Goal: Task Accomplishment & Management: Complete application form

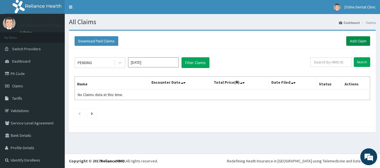
click at [352, 40] on link "Add Claim" at bounding box center [358, 41] width 24 height 10
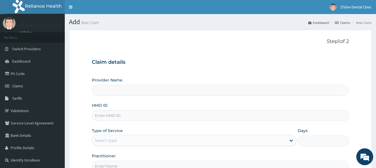
type input "2Tshie dental Clinic"
click at [115, 117] on input "HMO ID" at bounding box center [220, 115] width 257 height 11
type input "BPO/10109/A"
click at [136, 142] on div "Select type" at bounding box center [189, 140] width 194 height 9
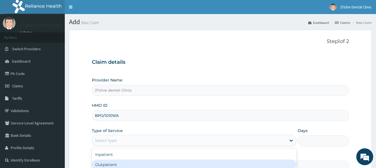
click at [132, 167] on div "Outpatient" at bounding box center [194, 165] width 204 height 10
type input "1"
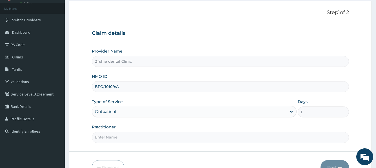
scroll to position [63, 0]
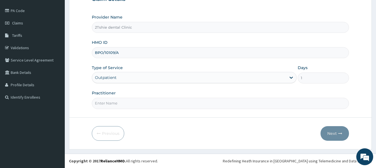
click at [172, 106] on input "Practitioner" at bounding box center [220, 103] width 257 height 11
type input "Dr. Timothy"
click at [334, 135] on button "Next" at bounding box center [334, 133] width 28 height 15
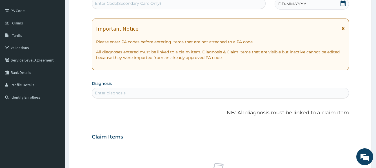
scroll to position [0, 0]
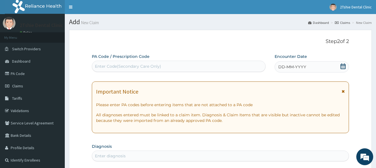
click at [303, 66] on span "DD-MM-YYYY" at bounding box center [292, 67] width 28 height 6
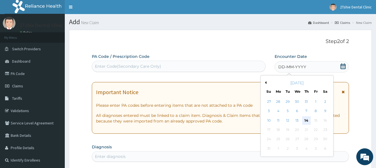
click at [308, 118] on div "14" at bounding box center [306, 121] width 8 height 8
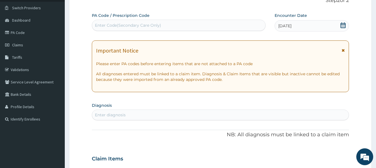
scroll to position [113, 0]
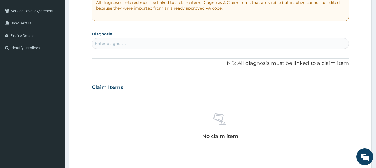
click at [159, 44] on div "Enter diagnosis" at bounding box center [220, 43] width 256 height 9
type input "DENTAL"
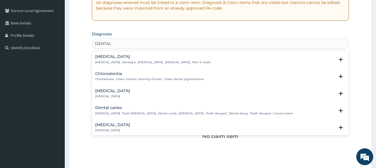
click at [112, 106] on h4 "Dental caries" at bounding box center [194, 108] width 198 height 4
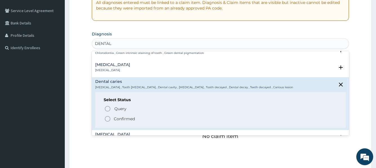
scroll to position [56, 0]
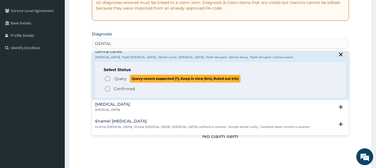
click at [105, 78] on circle "status option query" at bounding box center [107, 78] width 5 height 5
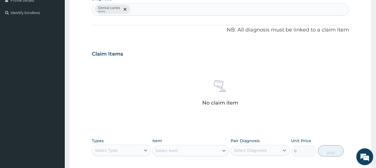
scroll to position [238, 0]
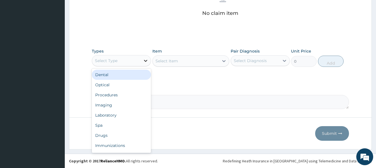
click at [141, 62] on div at bounding box center [145, 61] width 10 height 10
click at [133, 76] on div "Dental" at bounding box center [121, 75] width 59 height 10
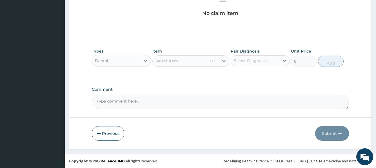
click at [183, 57] on div "Select Item" at bounding box center [190, 60] width 77 height 11
click at [210, 64] on div "Select Item" at bounding box center [190, 60] width 77 height 11
click at [206, 63] on div "Select Item" at bounding box center [186, 61] width 66 height 9
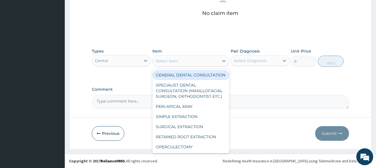
click at [201, 76] on div "GENERAL DENTAL CONSULTATION" at bounding box center [190, 75] width 77 height 10
type input "5000"
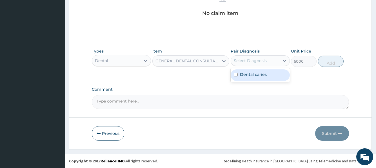
click at [258, 61] on div "Select Diagnosis" at bounding box center [250, 61] width 33 height 6
click at [259, 74] on label "Dental caries" at bounding box center [253, 75] width 27 height 6
checkbox input "true"
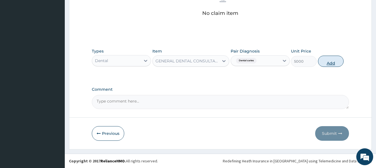
click at [328, 62] on button "Add" at bounding box center [331, 61] width 26 height 11
type input "0"
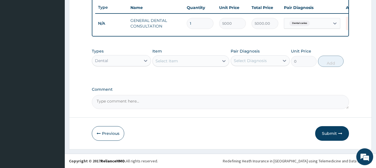
click at [335, 135] on button "Submit" at bounding box center [332, 133] width 34 height 15
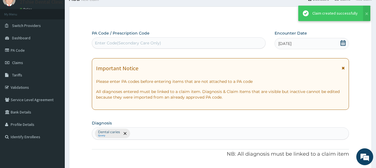
scroll to position [215, 0]
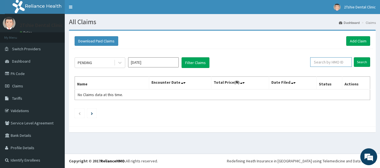
click at [333, 61] on input "text" at bounding box center [331, 62] width 42 height 10
type input "P"
type input "BPO/10109/A"
click at [354, 57] on input "Search" at bounding box center [362, 62] width 16 height 10
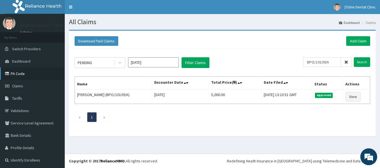
click at [22, 73] on link "PA Code" at bounding box center [32, 74] width 65 height 12
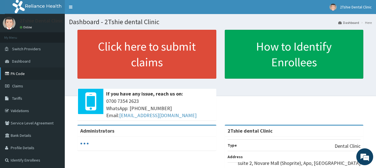
drag, startPoint x: 0, startPoint y: 0, endPoint x: 24, endPoint y: 75, distance: 79.0
click at [24, 75] on link "PA Code" at bounding box center [32, 74] width 65 height 12
